Goal: Information Seeking & Learning: Learn about a topic

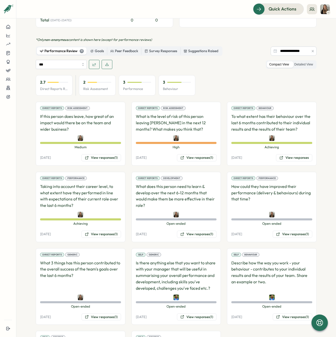
scroll to position [326, 0]
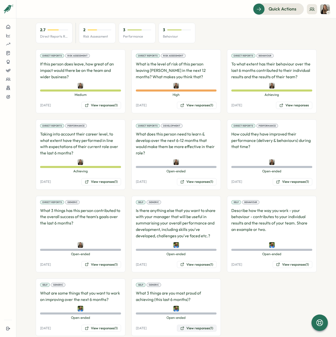
click at [189, 325] on button "View responses (1)" at bounding box center [197, 328] width 40 height 7
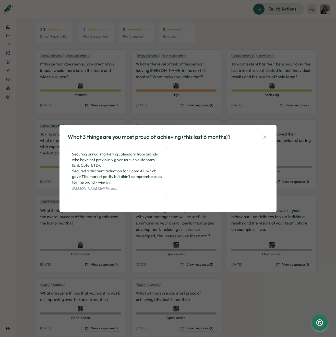
click at [259, 303] on div "What 3 things are you most proud of achieving (this last 6 months)? Securing an…" at bounding box center [168, 168] width 336 height 337
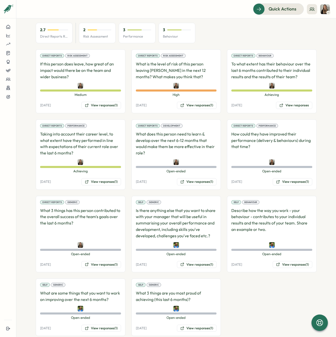
scroll to position [325, 0]
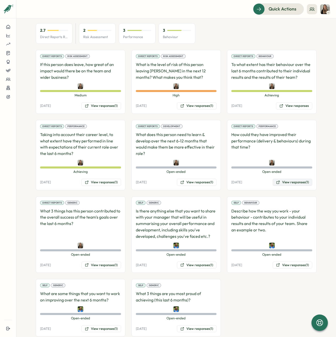
click at [291, 179] on button "View responses (1)" at bounding box center [293, 182] width 40 height 7
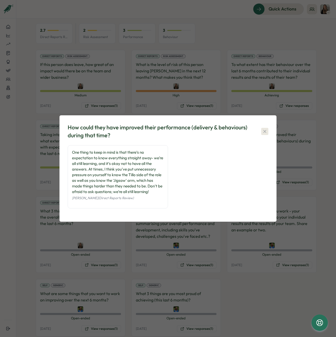
click at [268, 133] on button "button" at bounding box center [264, 131] width 7 height 7
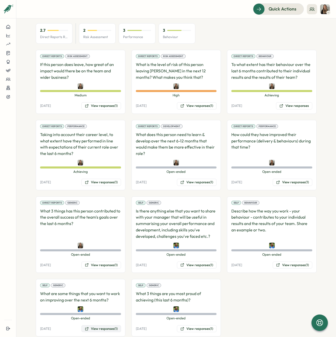
click at [100, 325] on button "View responses (1)" at bounding box center [102, 328] width 40 height 7
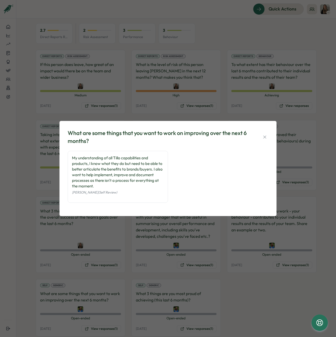
click at [265, 138] on icon "button" at bounding box center [265, 136] width 5 height 5
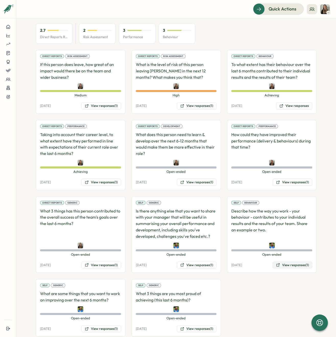
click at [291, 261] on button "View responses (1)" at bounding box center [293, 264] width 40 height 7
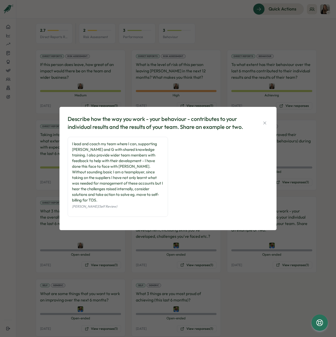
click at [269, 123] on div "Describe how the way you work - your behaviour - contributes to your individual…" at bounding box center [168, 168] width 205 height 111
click at [266, 124] on icon "button" at bounding box center [265, 122] width 5 height 5
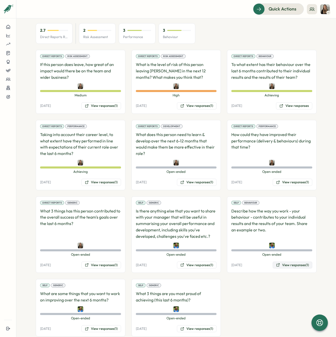
click at [293, 261] on button "View responses (1)" at bounding box center [293, 264] width 40 height 7
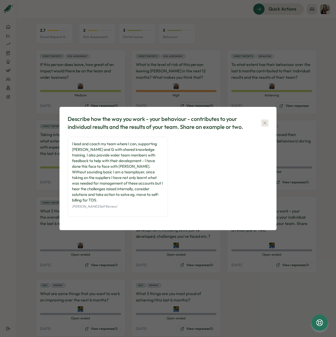
click at [264, 124] on icon "button" at bounding box center [265, 122] width 5 height 5
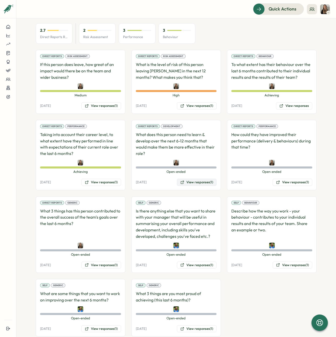
click at [189, 179] on button "View responses (1)" at bounding box center [197, 182] width 40 height 7
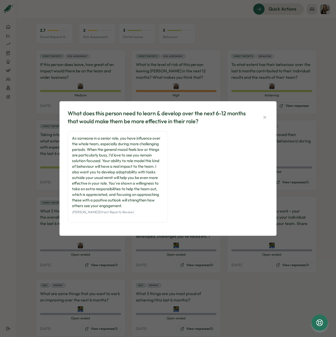
click at [228, 99] on div "What does this person need to learn & develop over the next 6-12 months that wo…" at bounding box center [168, 168] width 336 height 337
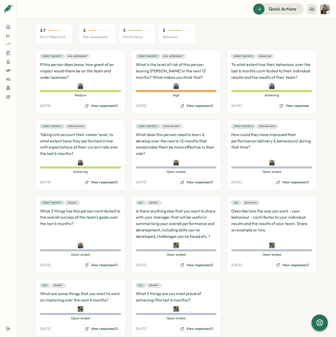
scroll to position [324, 0]
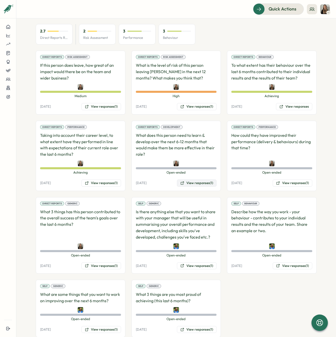
click at [193, 179] on button "View responses (1)" at bounding box center [197, 182] width 40 height 7
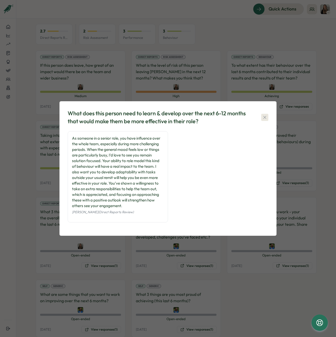
click at [265, 118] on icon "button" at bounding box center [265, 117] width 5 height 5
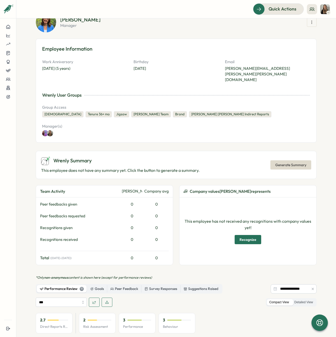
scroll to position [0, 0]
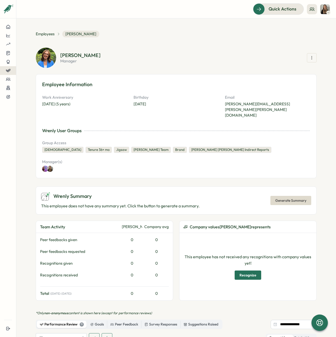
click at [9, 71] on icon at bounding box center [8, 70] width 4 height 2
click at [32, 74] on div "Insights" at bounding box center [32, 76] width 14 height 6
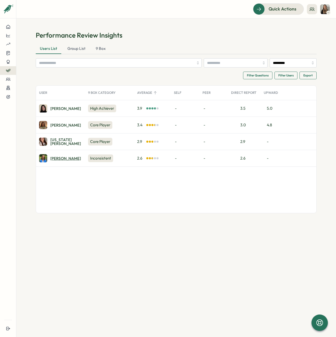
click at [58, 160] on div "Ellie H." at bounding box center [65, 158] width 31 height 4
click at [10, 78] on div at bounding box center [8, 79] width 8 height 5
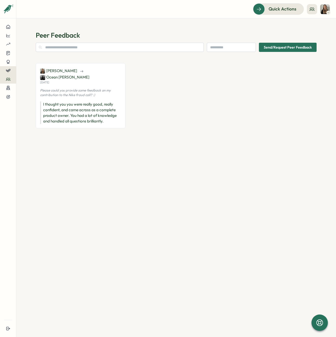
click at [10, 69] on icon at bounding box center [8, 70] width 5 height 5
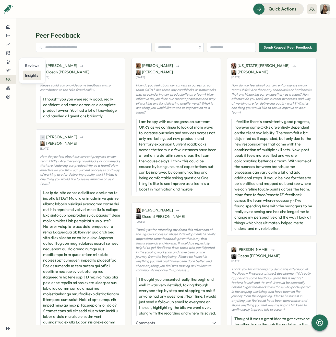
click at [33, 75] on div "Insights" at bounding box center [32, 76] width 14 height 6
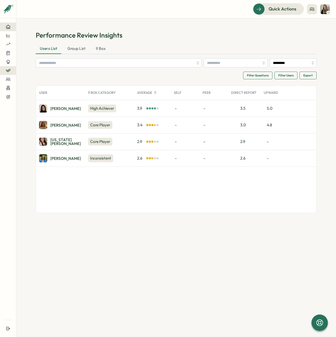
click at [11, 25] on div at bounding box center [8, 27] width 8 height 5
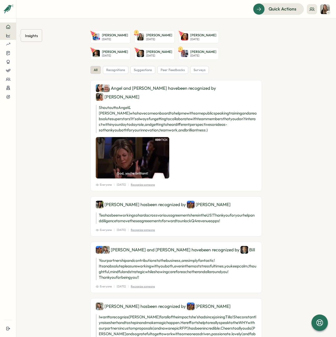
click at [4, 36] on div at bounding box center [8, 35] width 8 height 5
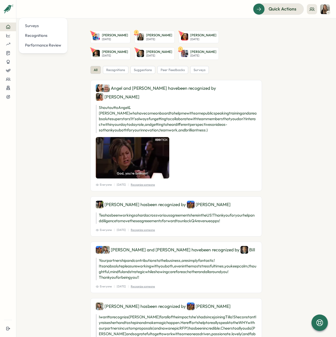
click at [28, 64] on section "Paul Hemsley Wed, Sep 17 8 Niamh Linton Thu, Sep 18 Sandy Feriz Fri, Sep 19 Arr…" at bounding box center [176, 177] width 320 height 318
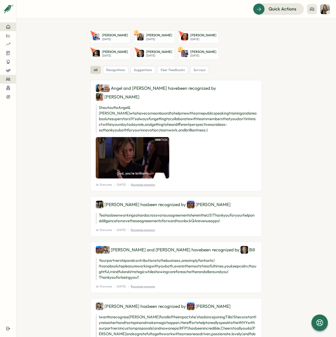
click at [4, 79] on div at bounding box center [8, 79] width 8 height 5
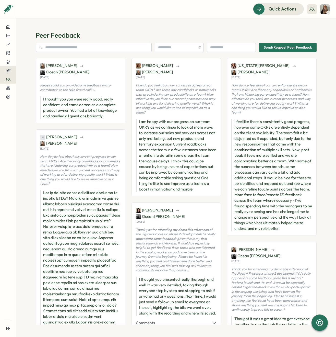
click at [8, 72] on icon at bounding box center [8, 70] width 5 height 5
click at [33, 67] on div "Reviews" at bounding box center [32, 66] width 14 height 6
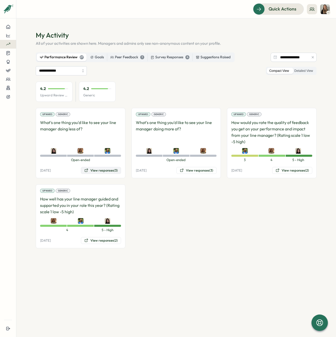
click at [99, 172] on button "View responses (3)" at bounding box center [101, 170] width 40 height 7
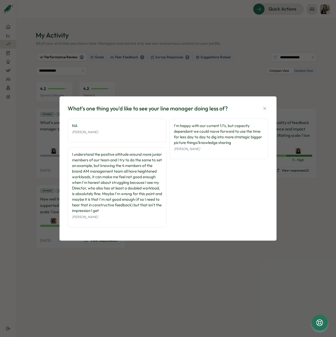
click at [266, 107] on icon "button" at bounding box center [265, 108] width 3 height 3
